Goal: Find specific page/section: Find specific page/section

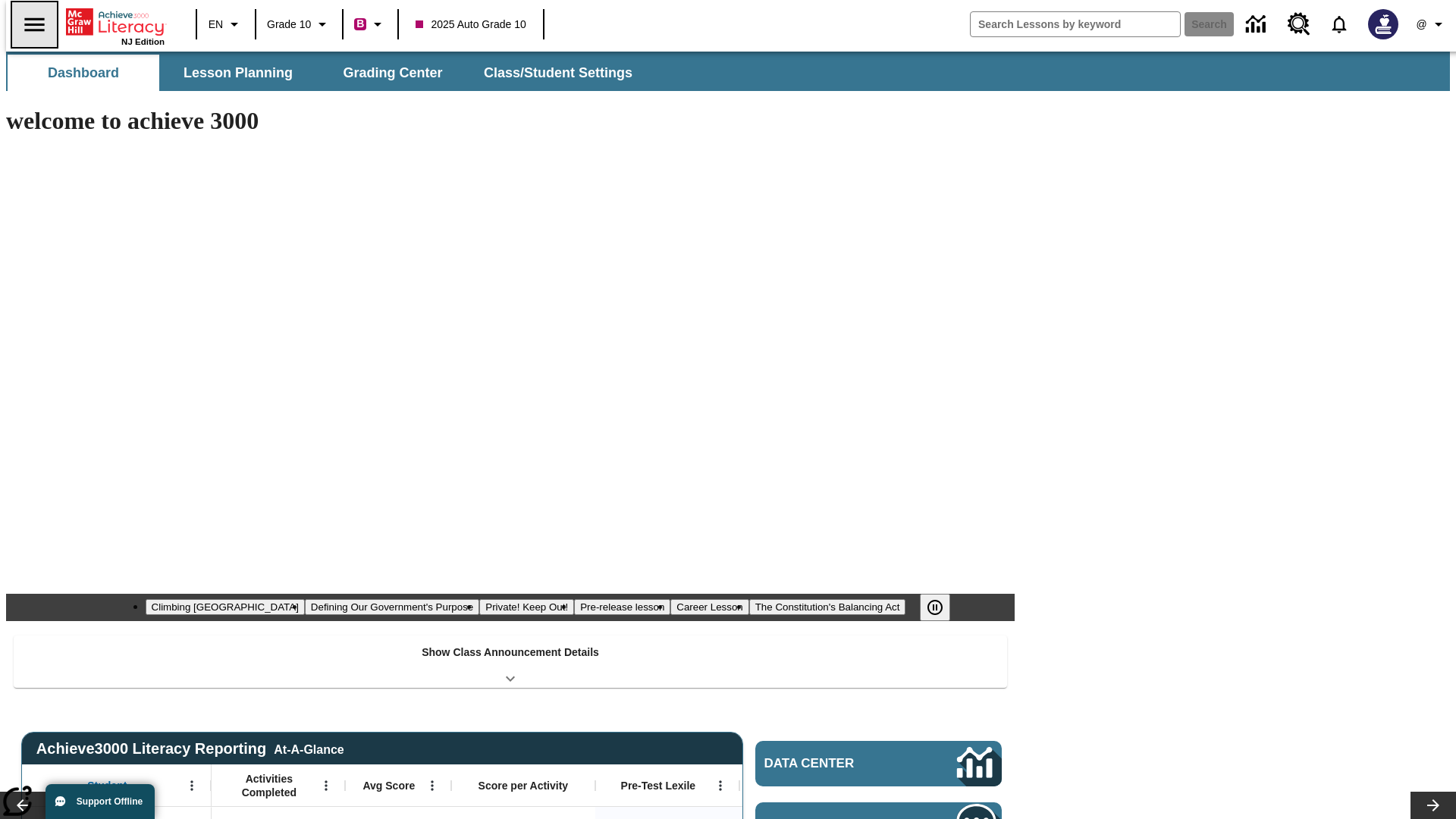
click at [28, 25] on icon "Open side menu" at bounding box center [35, 25] width 20 height 14
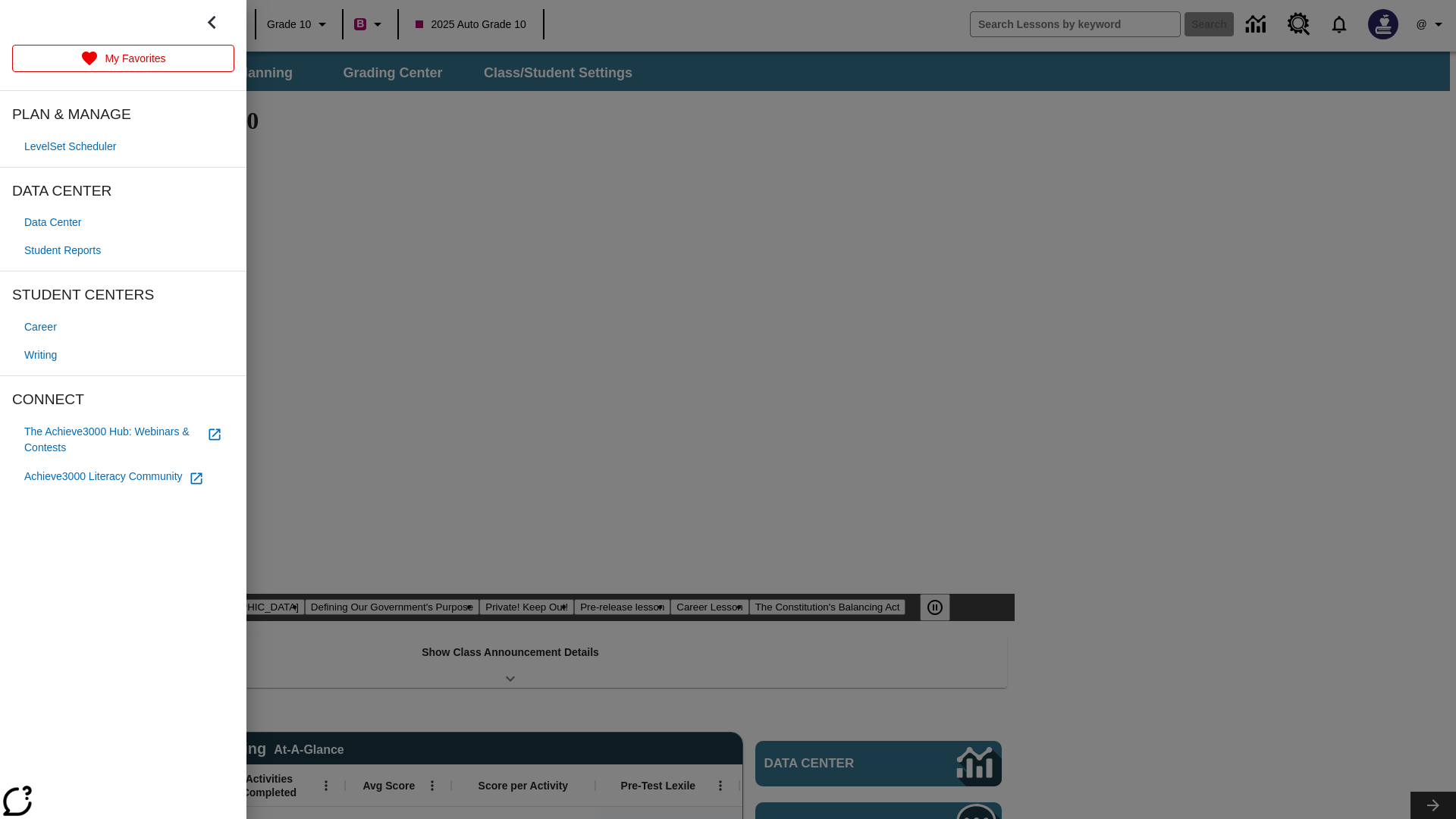
click at [42, 355] on span "Writing" at bounding box center [41, 355] width 32 height 16
